Goal: Book appointment/travel/reservation

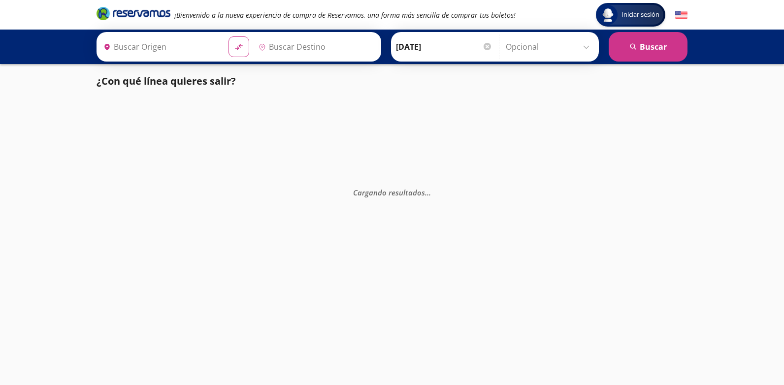
type input "[GEOGRAPHIC_DATA], [GEOGRAPHIC_DATA]"
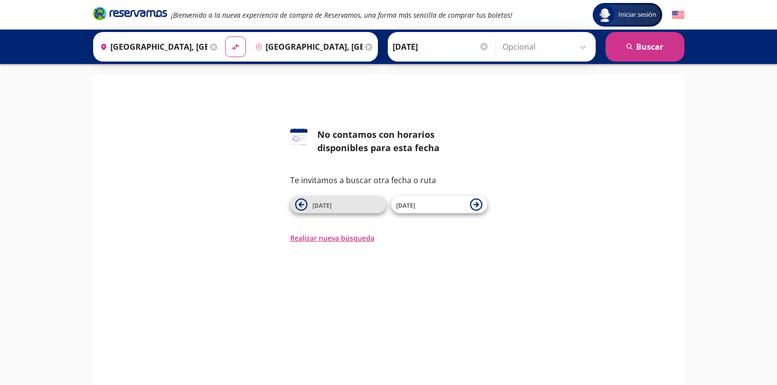
click at [332, 206] on span "[DATE]" at bounding box center [346, 205] width 69 height 12
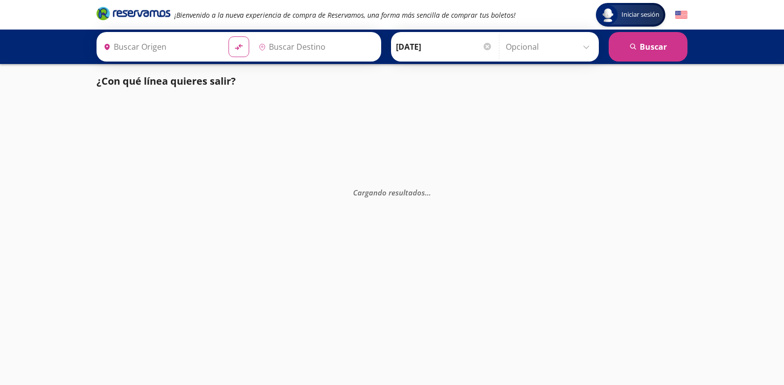
type input "[GEOGRAPHIC_DATA], [GEOGRAPHIC_DATA]"
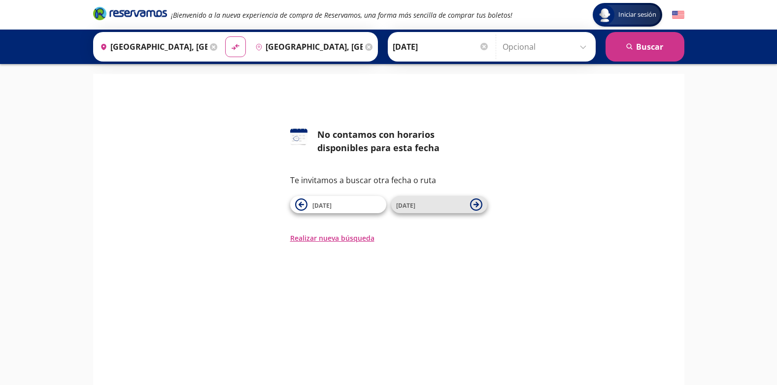
click at [422, 207] on span "[DATE]" at bounding box center [430, 205] width 69 height 12
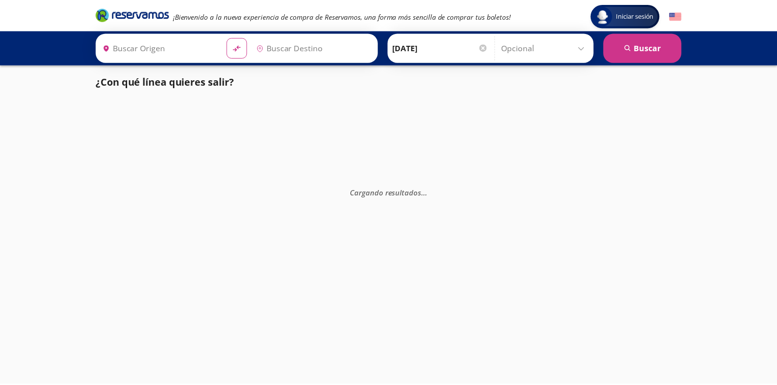
type input "[GEOGRAPHIC_DATA], [GEOGRAPHIC_DATA]"
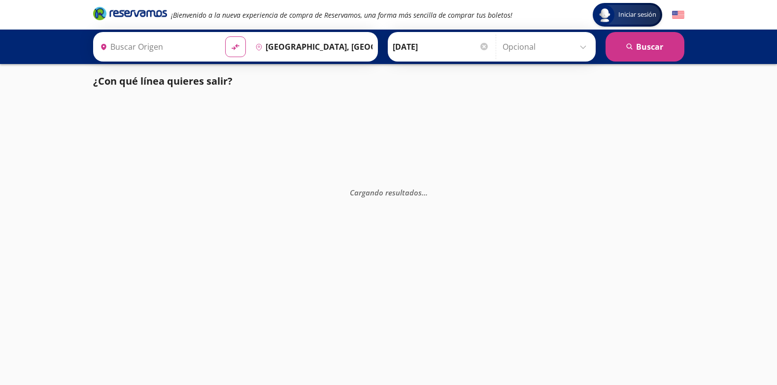
type input "[GEOGRAPHIC_DATA], [GEOGRAPHIC_DATA]"
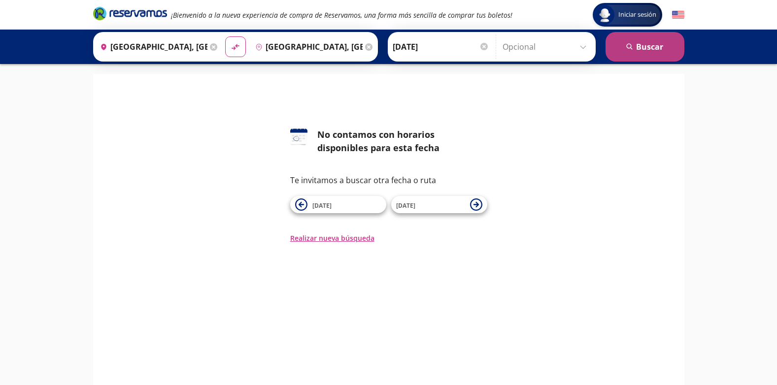
click at [643, 51] on button "search [GEOGRAPHIC_DATA]" at bounding box center [644, 47] width 79 height 30
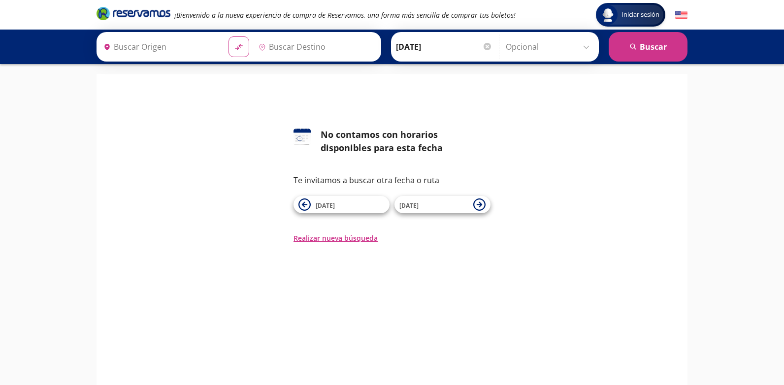
type input "[GEOGRAPHIC_DATA], [GEOGRAPHIC_DATA]"
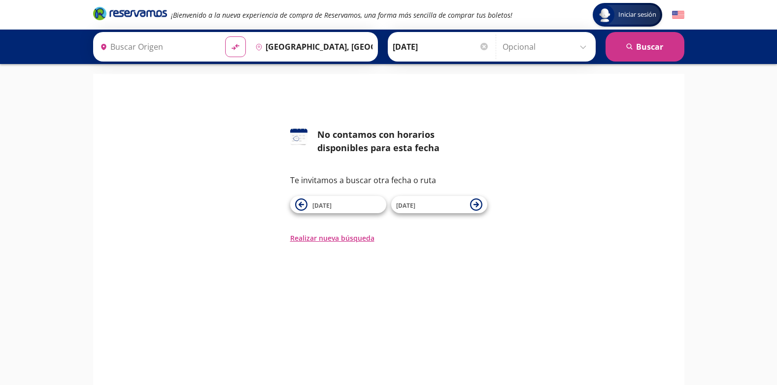
type input "[GEOGRAPHIC_DATA], [GEOGRAPHIC_DATA]"
